Goal: Check status

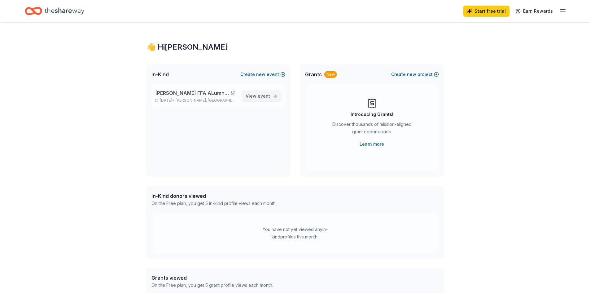
click at [251, 99] on span "View event" at bounding box center [258, 95] width 24 height 7
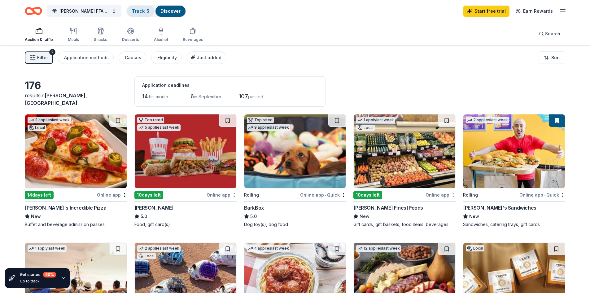
click at [135, 10] on link "Track · 5" at bounding box center [140, 10] width 17 height 5
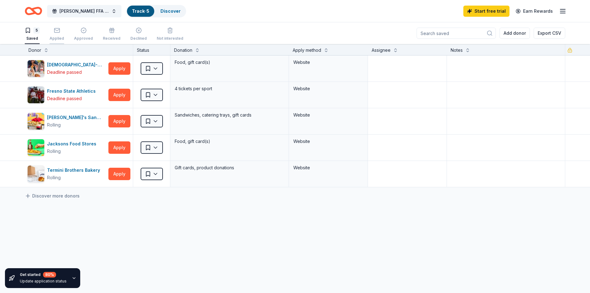
click at [56, 38] on div "Applied" at bounding box center [57, 38] width 15 height 5
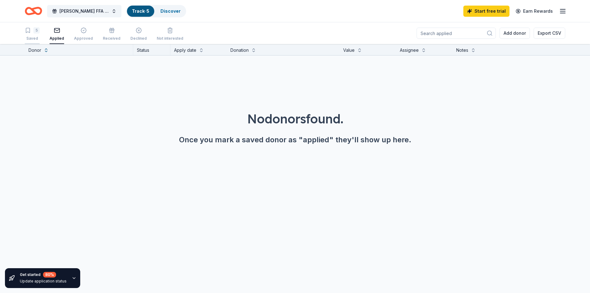
click at [28, 37] on div "Saved" at bounding box center [32, 38] width 15 height 5
